Goal: Information Seeking & Learning: Learn about a topic

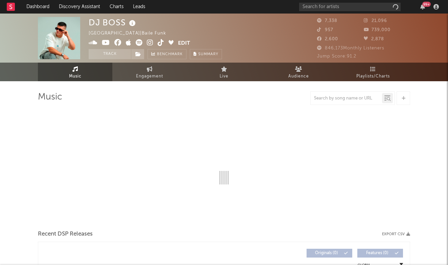
select select "6m"
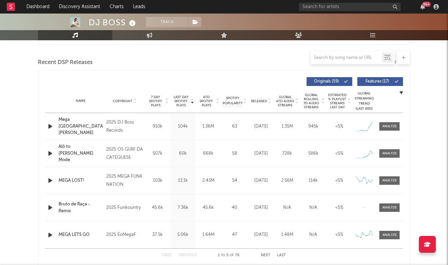
scroll to position [222, 0]
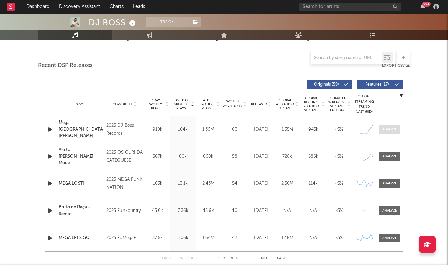
click at [396, 128] on div at bounding box center [390, 129] width 15 height 5
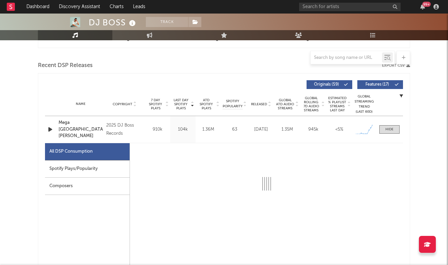
select select "1w"
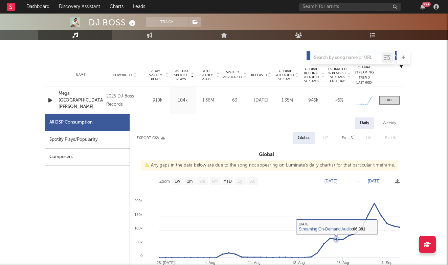
scroll to position [255, 0]
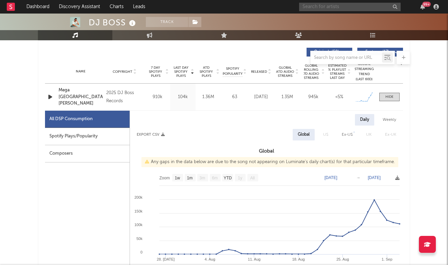
click at [310, 5] on input "text" at bounding box center [350, 7] width 102 height 8
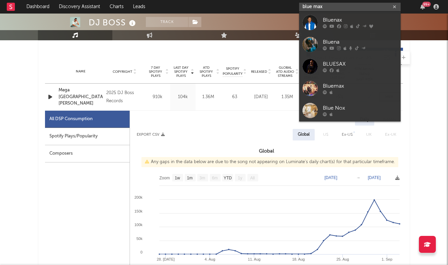
type input "blue max"
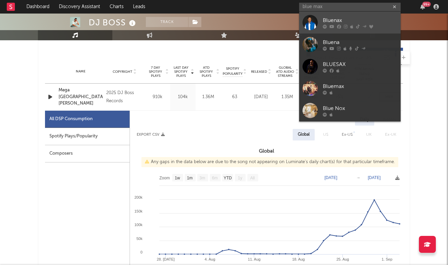
drag, startPoint x: 310, startPoint y: 5, endPoint x: 317, endPoint y: 25, distance: 20.3
click at [317, 25] on div at bounding box center [310, 22] width 15 height 15
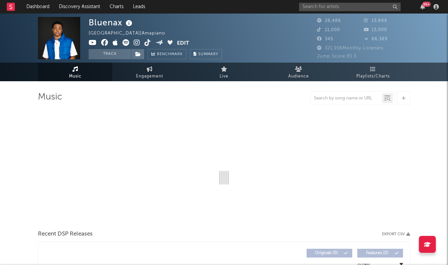
select select "6m"
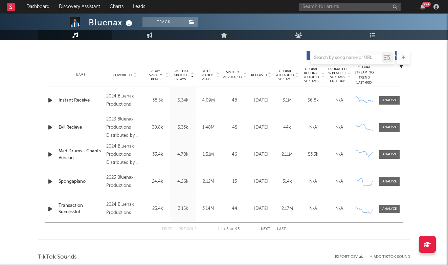
scroll to position [254, 0]
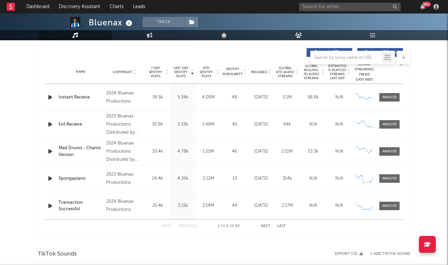
click at [263, 225] on button "Next" at bounding box center [265, 226] width 9 height 4
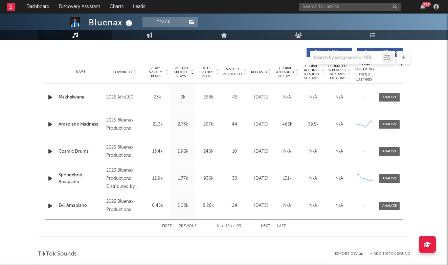
click at [263, 225] on button "Next" at bounding box center [265, 226] width 9 height 4
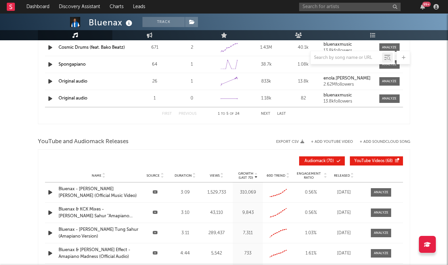
scroll to position [722, 0]
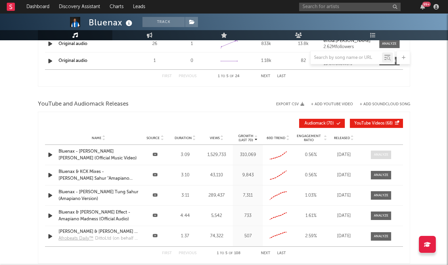
click at [379, 157] on div at bounding box center [381, 154] width 15 height 5
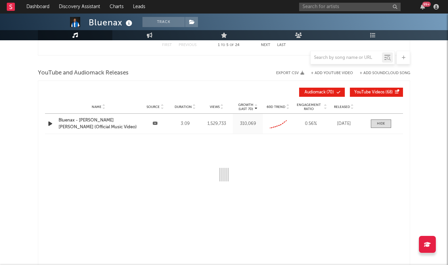
select select "All"
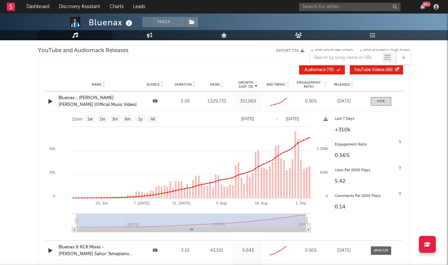
scroll to position [776, 0]
click at [82, 105] on div "Bluenax - [PERSON_NAME] [PERSON_NAME] (Official Music Video)" at bounding box center [99, 100] width 80 height 13
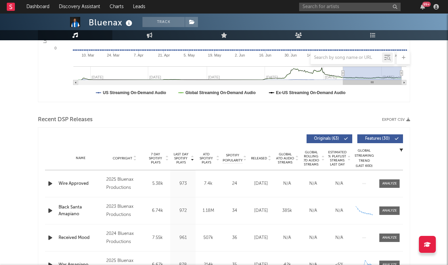
scroll to position [171, 0]
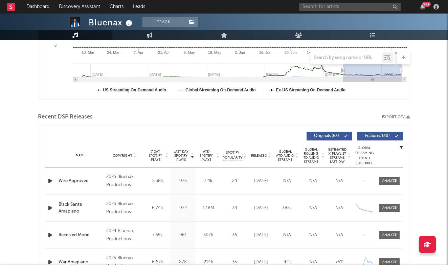
click at [180, 151] on span "Last Day Spotify Plays" at bounding box center [181, 156] width 18 height 12
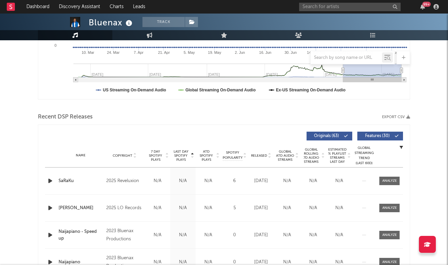
click at [180, 151] on span "Last Day Spotify Plays" at bounding box center [181, 156] width 18 height 12
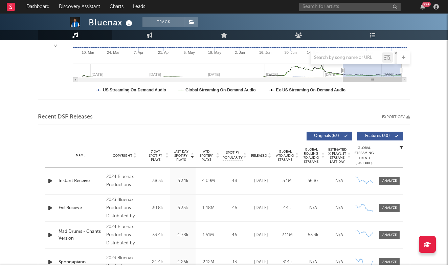
scroll to position [216, 0]
